Goal: Information Seeking & Learning: Learn about a topic

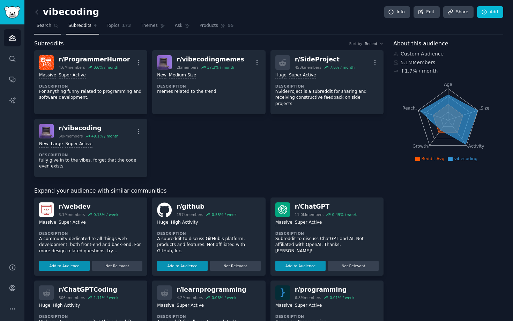
click at [43, 24] on span "Search" at bounding box center [44, 26] width 15 height 6
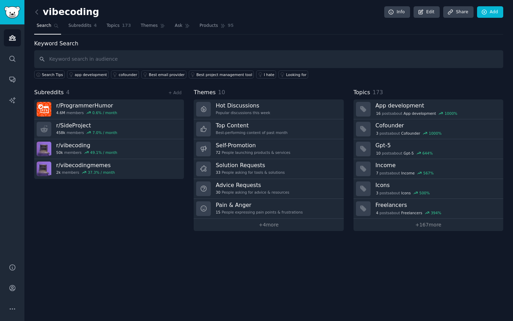
click at [84, 58] on input "text" at bounding box center [268, 59] width 469 height 18
type input "error"
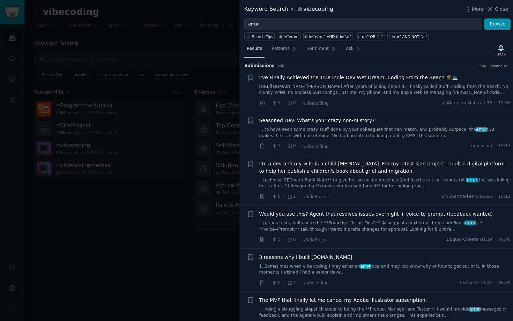
click at [312, 79] on span "I’ve Finally Achieved the True Indie Dev Wet Dream: Coding From the Beach 🌴💻" at bounding box center [358, 77] width 199 height 7
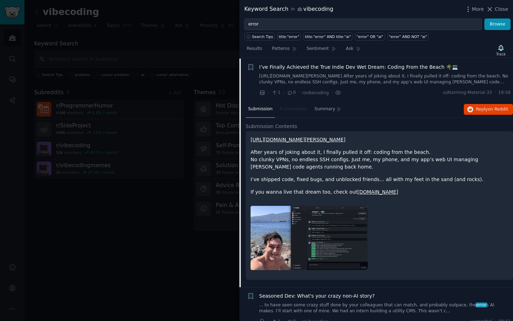
scroll to position [11, 0]
click at [315, 64] on span "I’ve Finally Achieved the True Indie Dev Wet Dream: Coding From the Beach 🌴💻" at bounding box center [358, 66] width 199 height 7
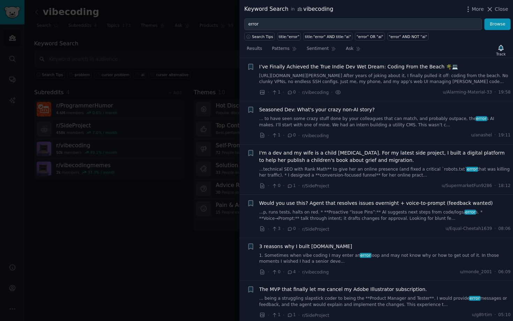
click at [315, 64] on span "I’ve Finally Achieved the True Indie Dev Wet Dream: Coding From the Beach 🌴💻" at bounding box center [358, 66] width 199 height 7
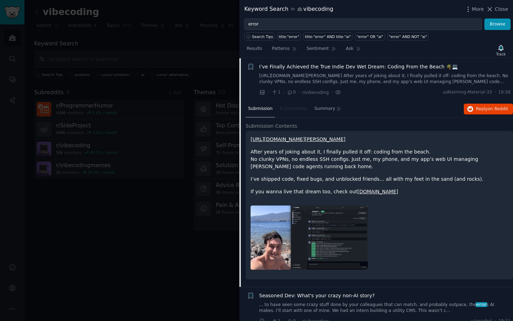
click at [308, 66] on span "I’ve Finally Achieved the True Indie Dev Wet Dream: Coding From the Beach 🌴💻" at bounding box center [358, 66] width 199 height 7
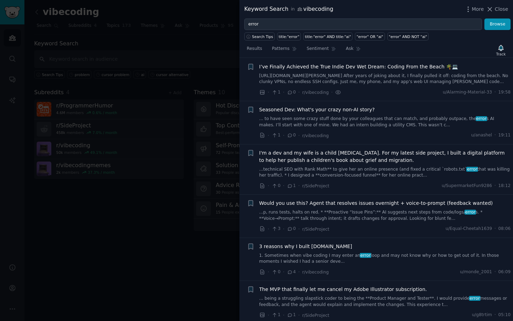
click at [275, 93] on icon at bounding box center [274, 92] width 3 height 4
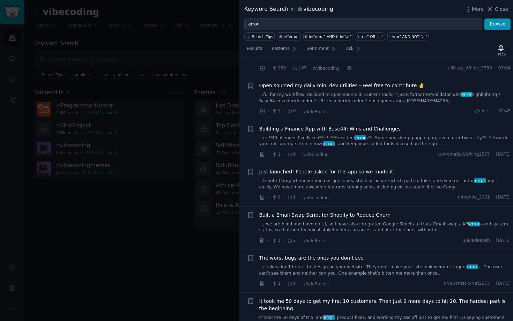
scroll to position [289, 0]
click at [274, 198] on icon at bounding box center [274, 197] width 6 height 5
